Goal: Transaction & Acquisition: Download file/media

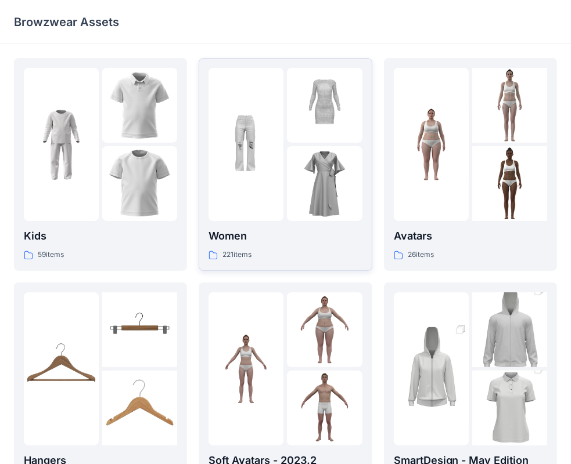
click at [291, 185] on img at bounding box center [324, 183] width 75 height 75
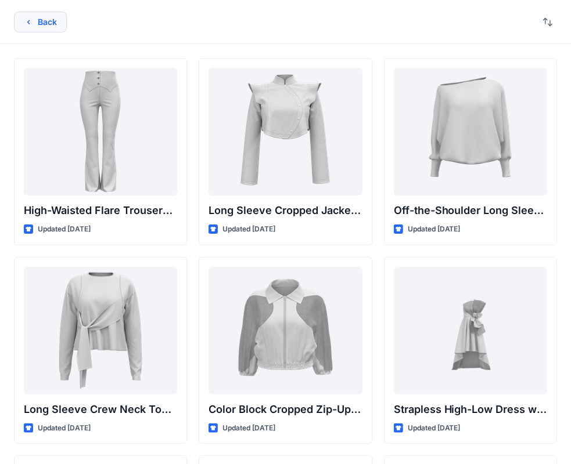
click at [43, 15] on button "Back" at bounding box center [40, 22] width 53 height 21
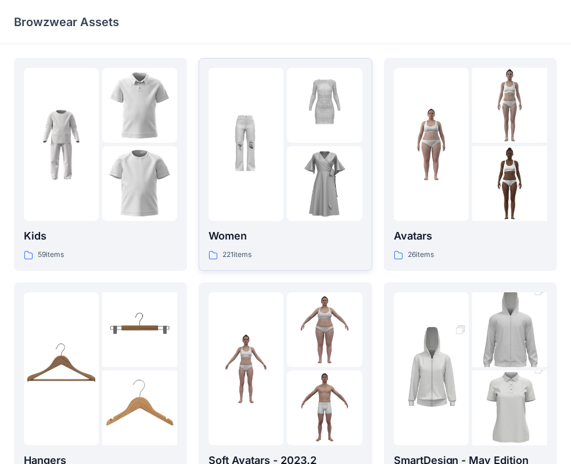
click at [258, 143] on img at bounding box center [245, 144] width 75 height 75
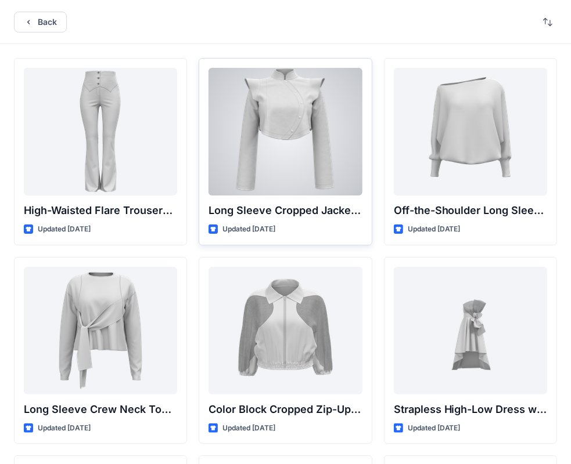
click at [294, 125] on div at bounding box center [284, 132] width 153 height 128
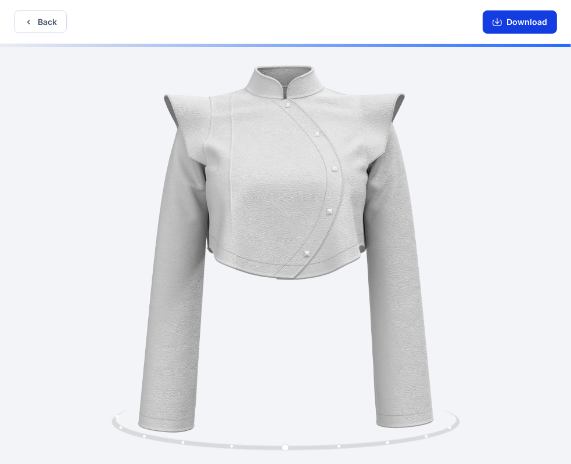
click at [540, 23] on button "Download" at bounding box center [519, 21] width 74 height 23
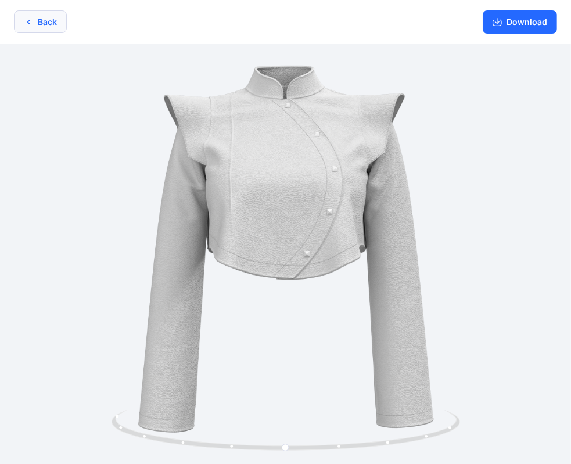
click at [46, 26] on button "Back" at bounding box center [40, 21] width 53 height 23
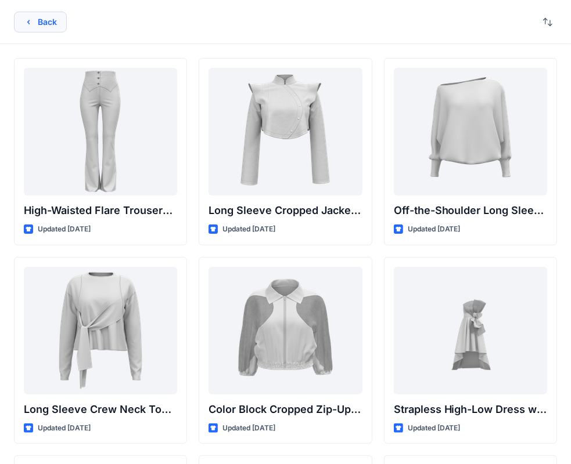
click at [34, 23] on button "Back" at bounding box center [40, 22] width 53 height 21
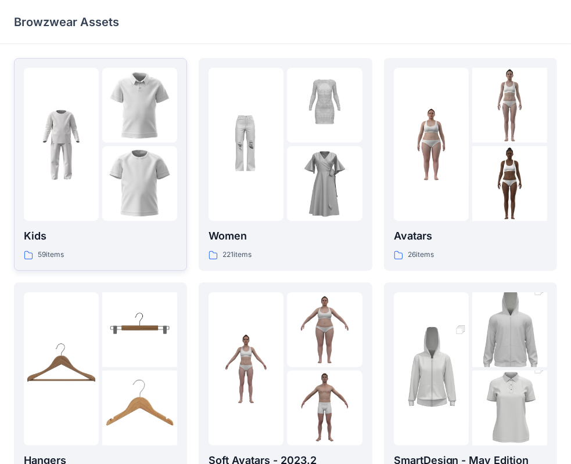
click at [92, 165] on img at bounding box center [61, 144] width 75 height 75
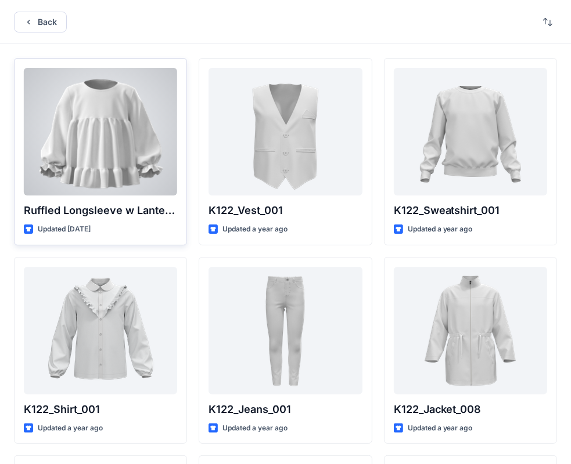
click at [104, 160] on div at bounding box center [100, 132] width 153 height 128
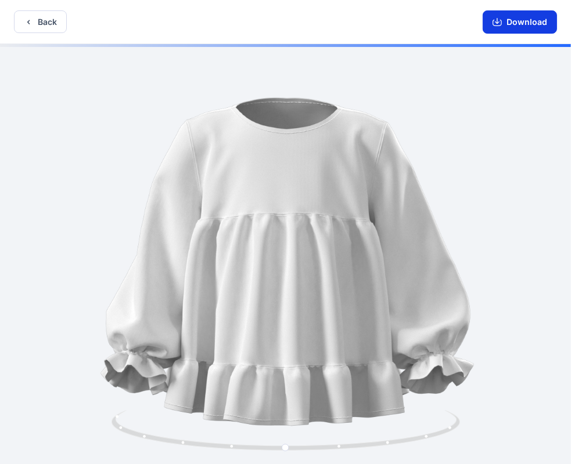
click at [520, 19] on button "Download" at bounding box center [519, 21] width 74 height 23
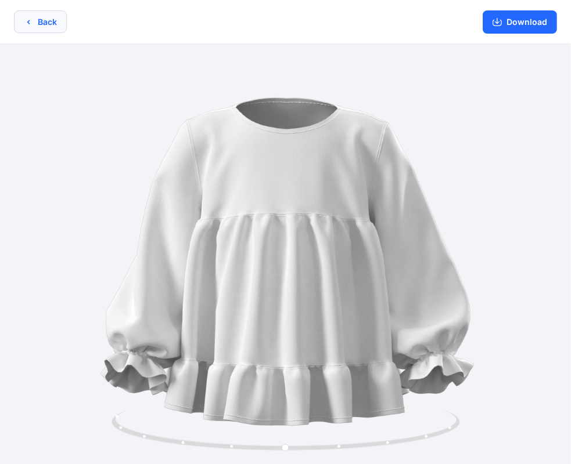
click at [33, 21] on icon "button" at bounding box center [28, 21] width 9 height 9
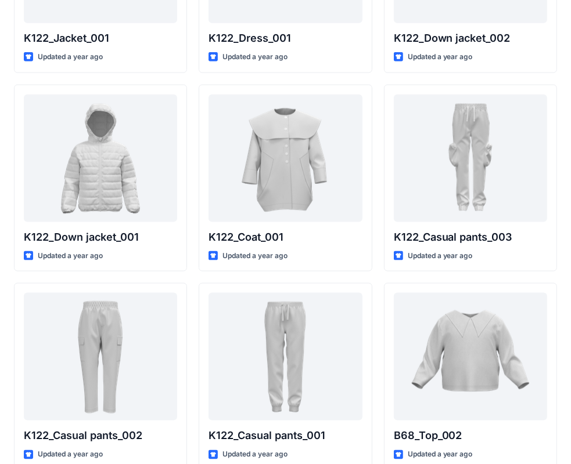
scroll to position [1072, 0]
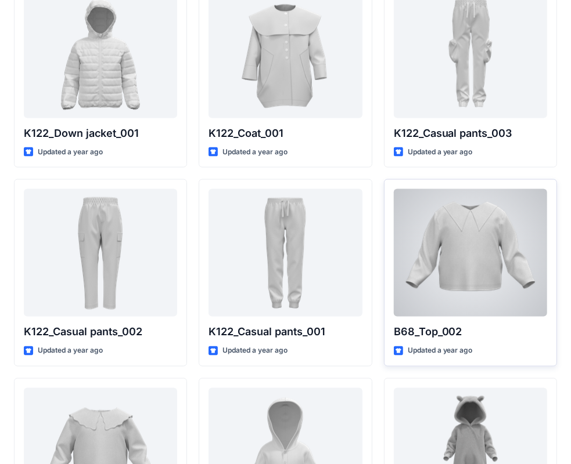
click at [485, 268] on div at bounding box center [470, 253] width 153 height 128
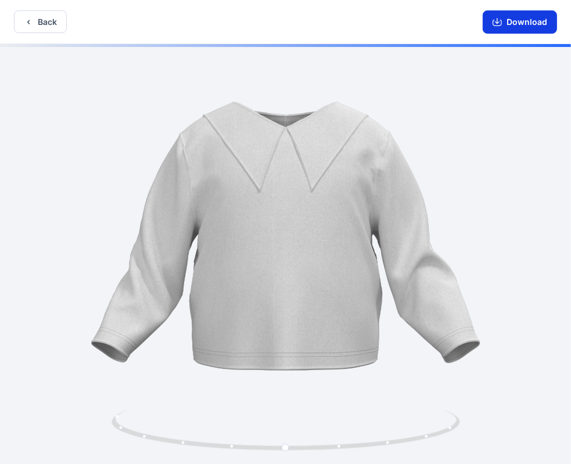
click at [514, 21] on button "Download" at bounding box center [519, 21] width 74 height 23
click at [522, 22] on button "Download" at bounding box center [519, 21] width 74 height 23
click at [46, 20] on button "Back" at bounding box center [40, 21] width 53 height 23
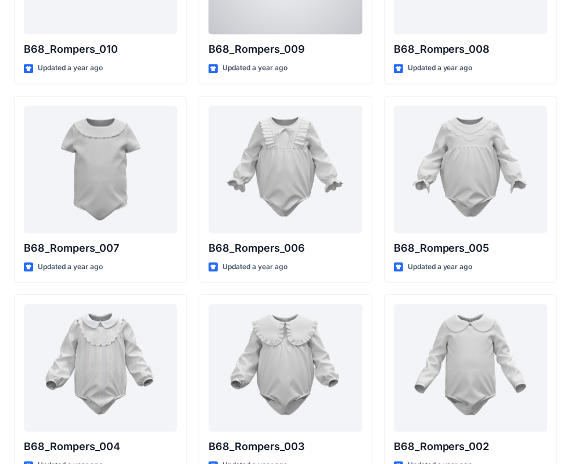
scroll to position [1751, 0]
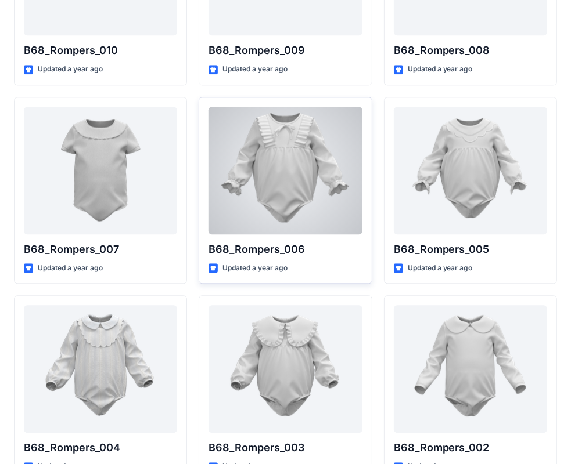
click at [304, 151] on div at bounding box center [284, 171] width 153 height 128
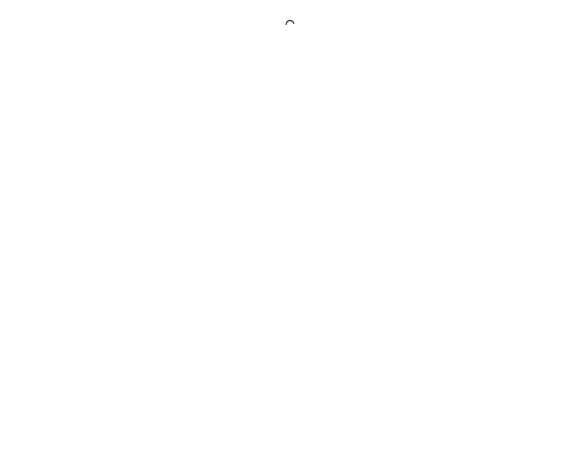
click at [304, 151] on div at bounding box center [290, 232] width 580 height 464
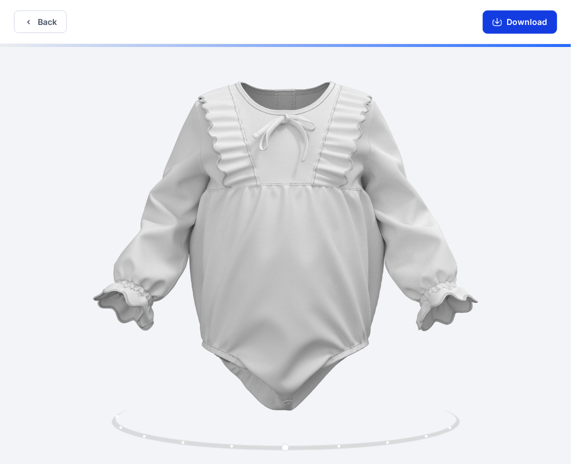
click at [543, 16] on button "Download" at bounding box center [519, 21] width 74 height 23
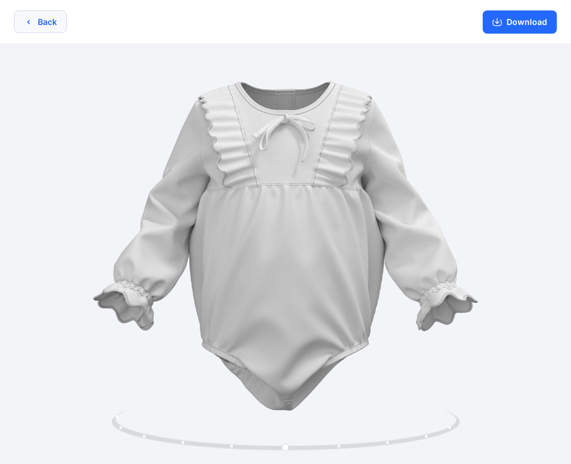
click at [42, 28] on button "Back" at bounding box center [40, 21] width 53 height 23
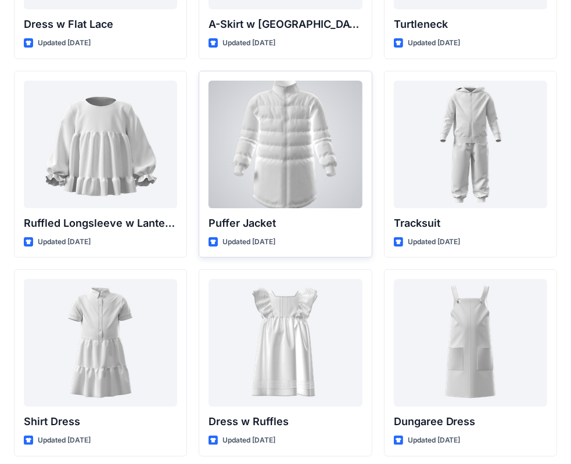
scroll to position [2819, 0]
